Goal: Navigation & Orientation: Find specific page/section

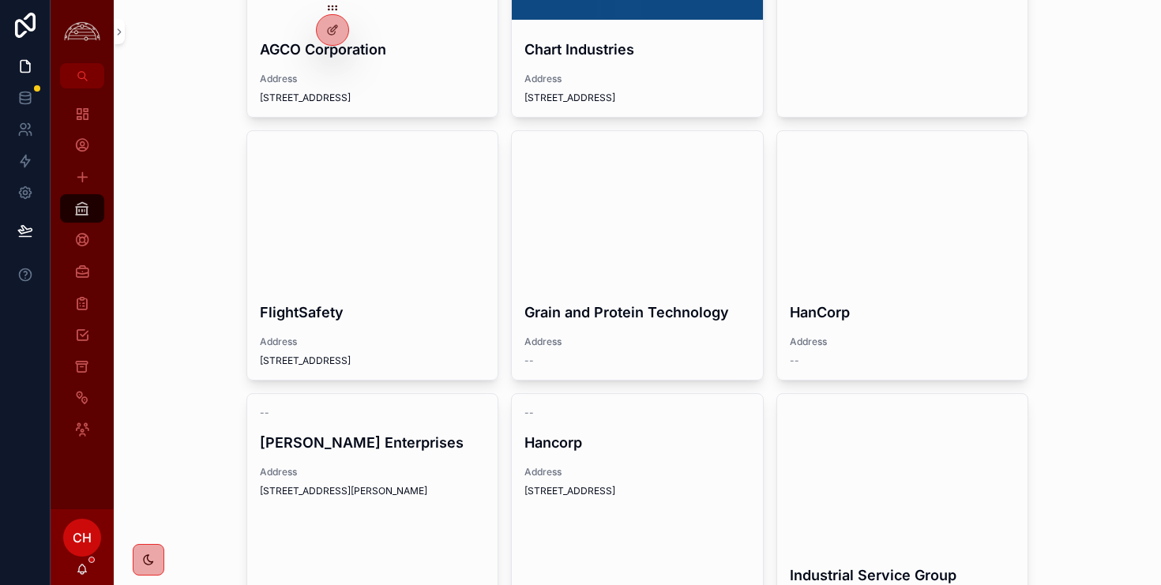
scroll to position [252, 0]
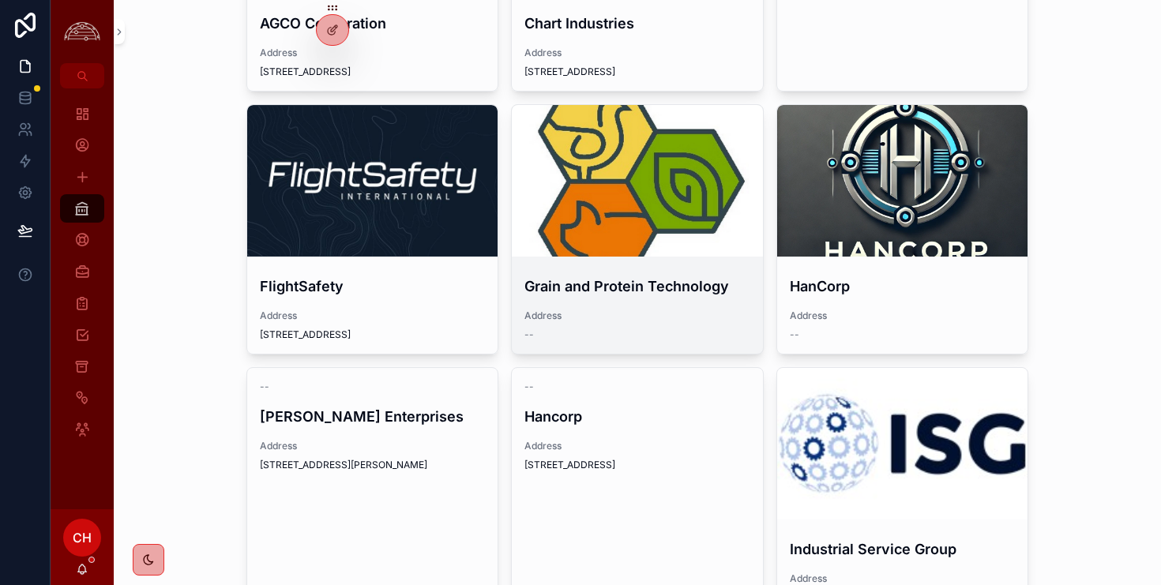
click at [610, 175] on div "scrollable content" at bounding box center [637, 180] width 251 height 19
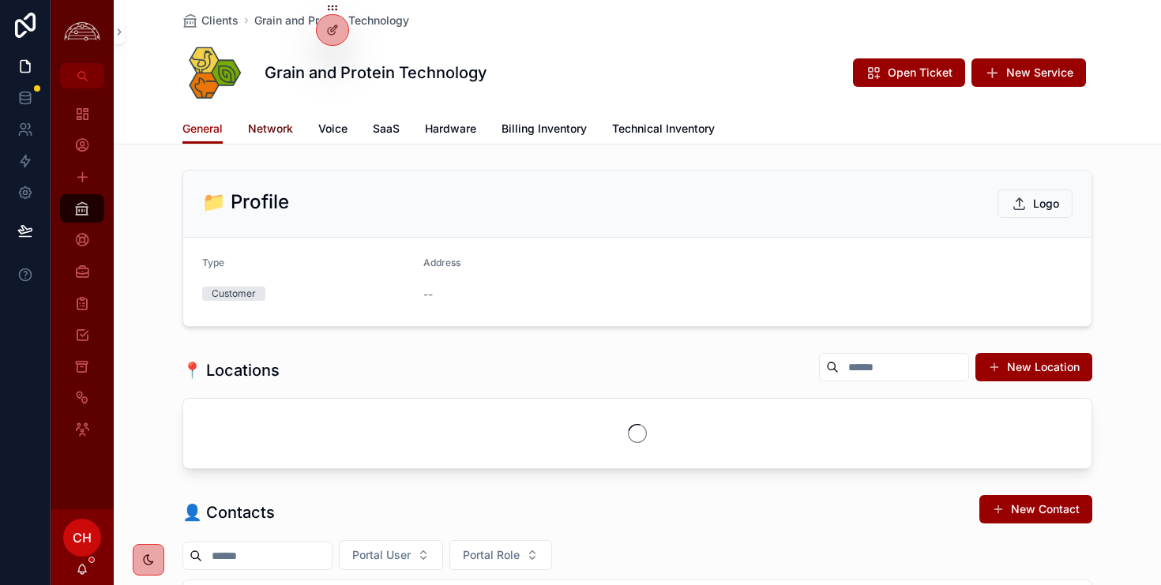
click at [266, 128] on span "Network" at bounding box center [270, 129] width 45 height 16
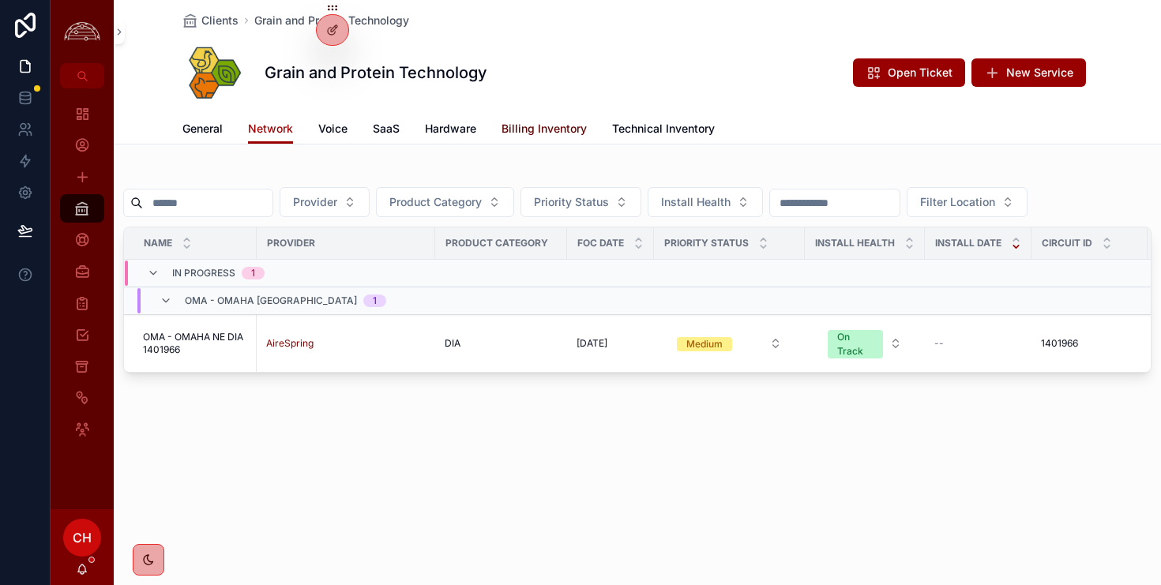
click at [550, 130] on span "Billing Inventory" at bounding box center [544, 129] width 85 height 16
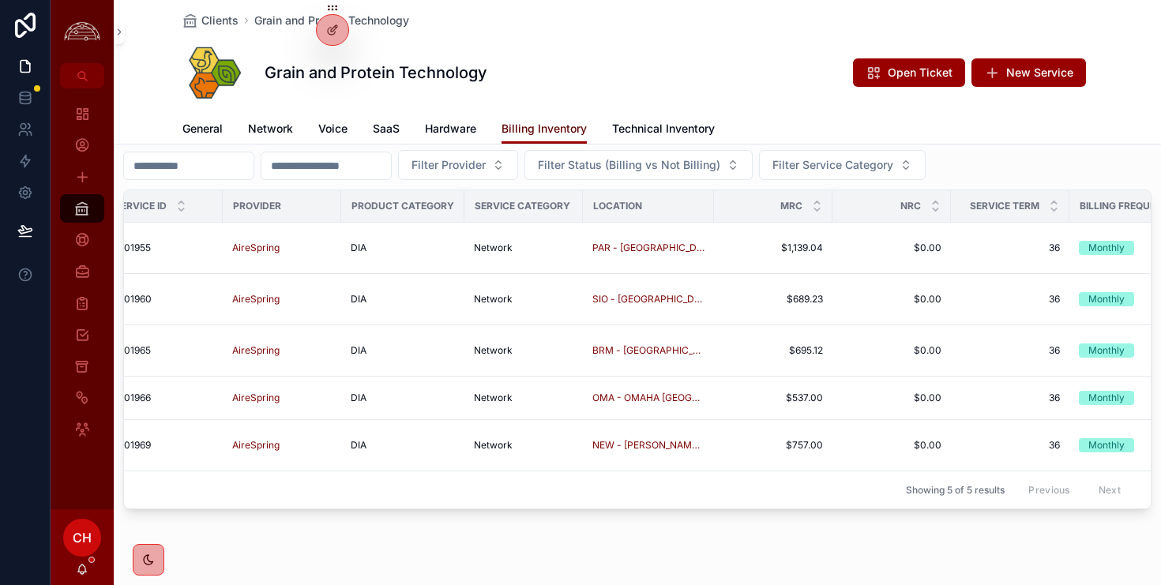
scroll to position [0, 150]
click at [296, 136] on div "General Network Voice SaaS Hardware Billing Inventory Technical Inventory" at bounding box center [637, 129] width 910 height 30
click at [291, 126] on span "Network" at bounding box center [270, 129] width 45 height 16
